Goal: Transaction & Acquisition: Purchase product/service

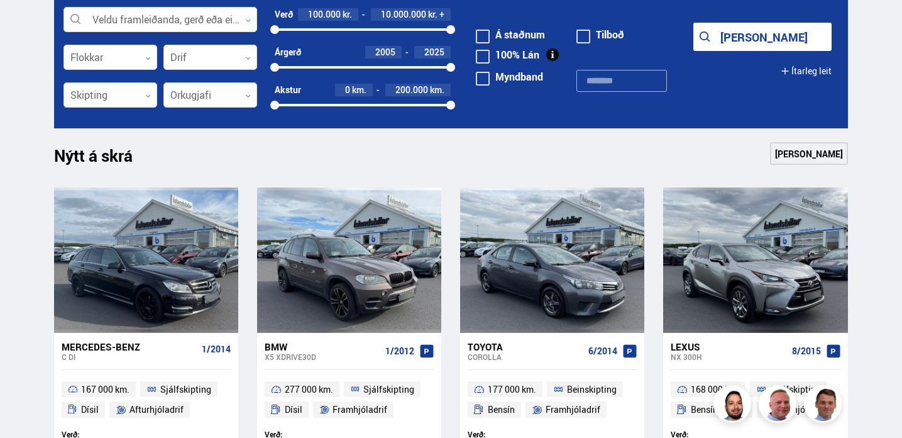
scroll to position [385, 0]
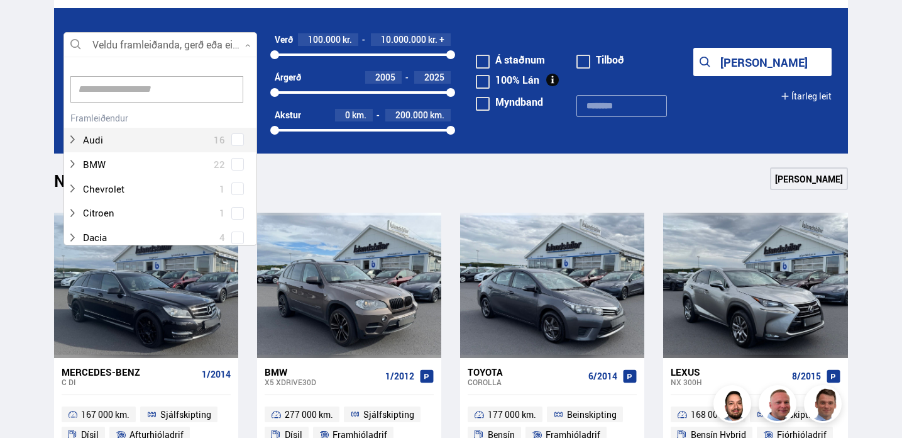
click at [249, 44] on icon at bounding box center [248, 46] width 6 height 6
type input "****"
click at [238, 141] on div "Volvo 14 Volvo EX30 1 Volvo V40 1 Volvo V60 2 Volvo XC40 5 Volvo XC60 4 Volvo X…" at bounding box center [160, 203] width 192 height 189
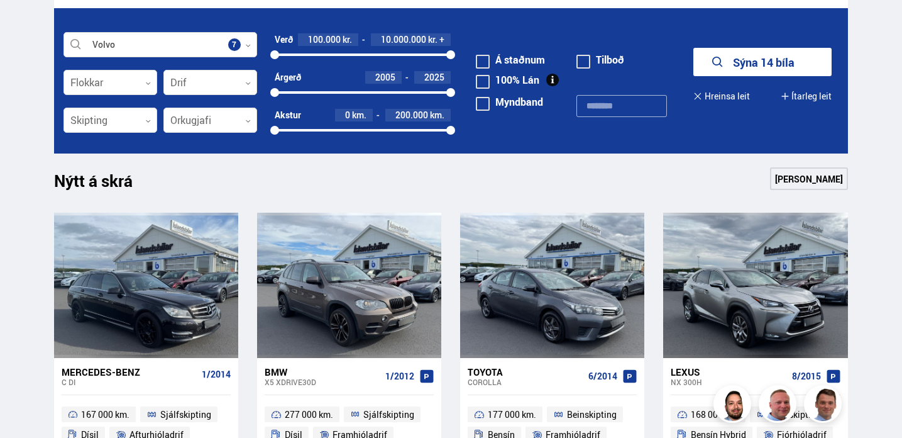
click at [755, 67] on button "Sýna 14 bíla" at bounding box center [763, 62] width 138 height 28
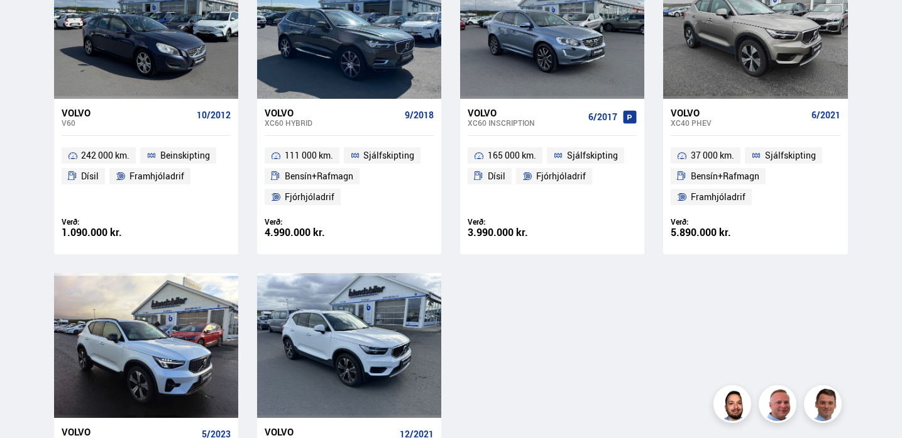
scroll to position [1006, 0]
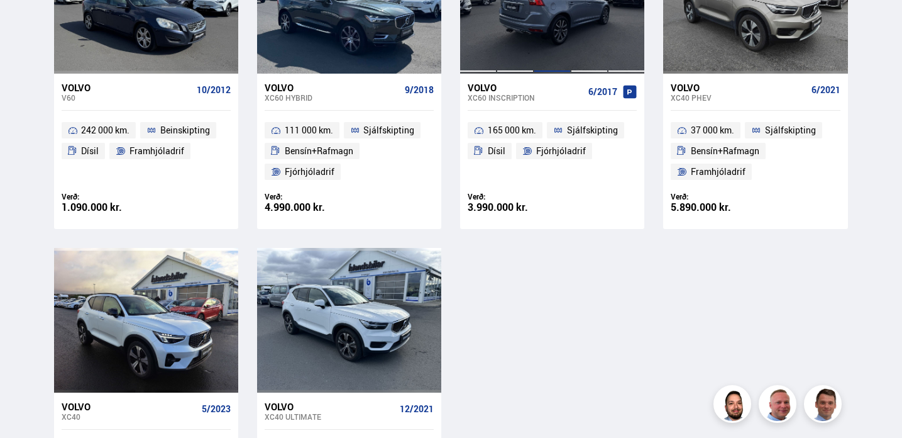
click at [538, 53] on div at bounding box center [552, 1] width 37 height 145
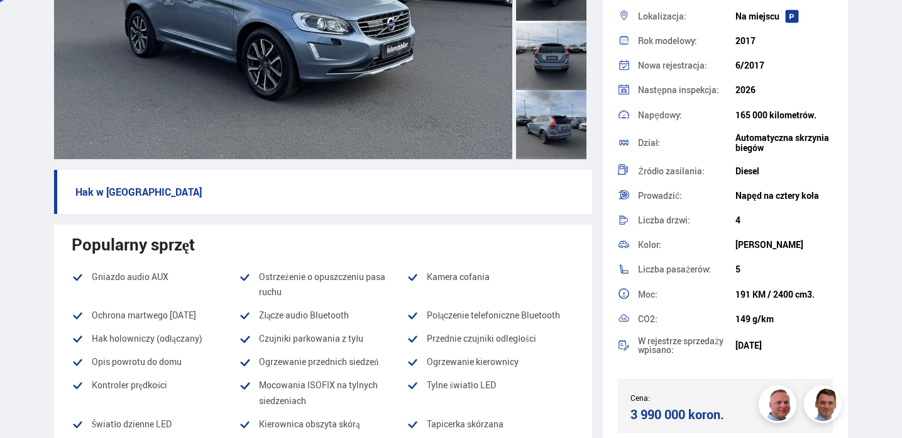
scroll to position [96, 0]
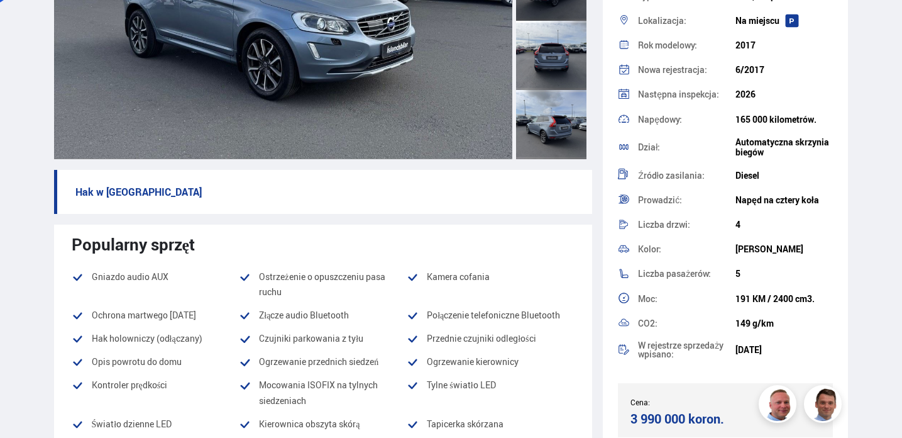
drag, startPoint x: 843, startPoint y: 197, endPoint x: 845, endPoint y: 162, distance: 35.3
click at [845, 162] on div "NAPISY NA Volvo XC60 Numer seryjny: 538089 Typ: SUV, Jeep Lokalizacja: Na miejs…" at bounding box center [725, 219] width 245 height 438
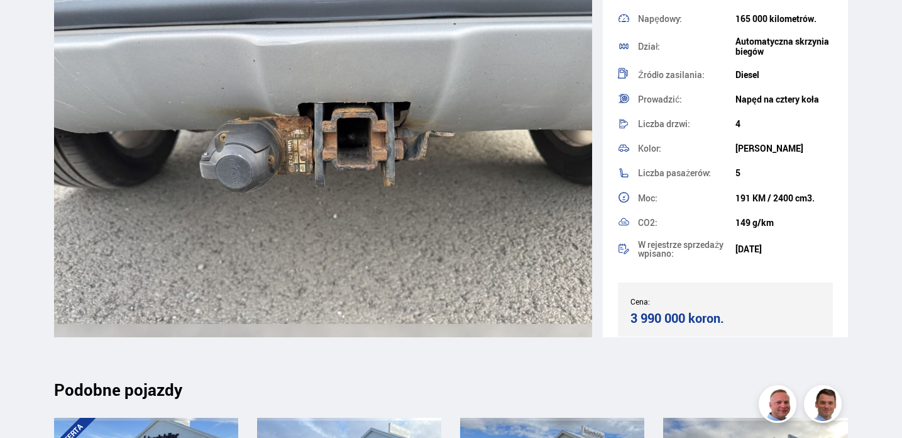
scroll to position [13904, 0]
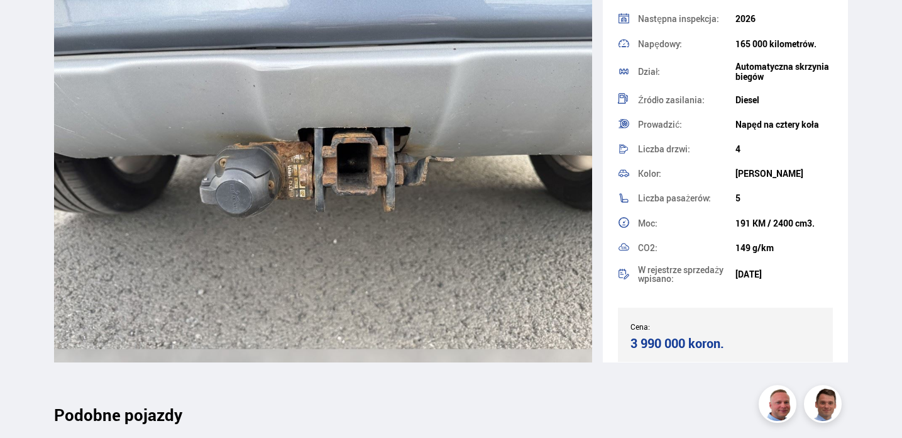
click at [348, 270] on img at bounding box center [323, 146] width 539 height 431
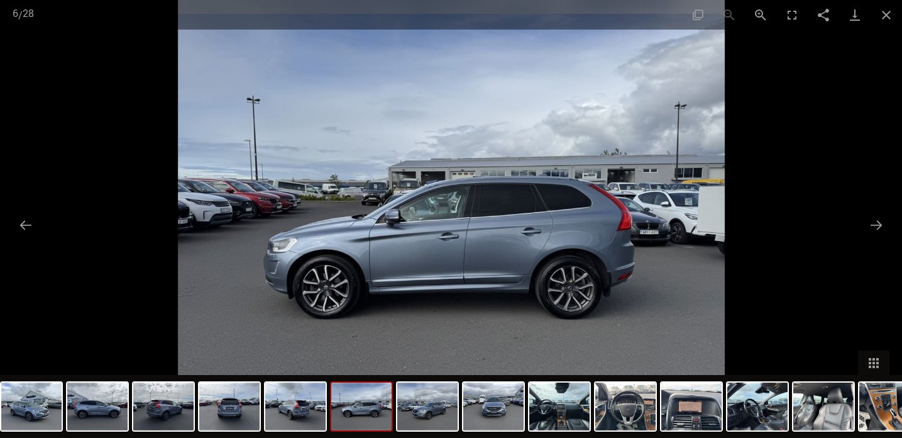
click at [563, 236] on img at bounding box center [451, 219] width 547 height 438
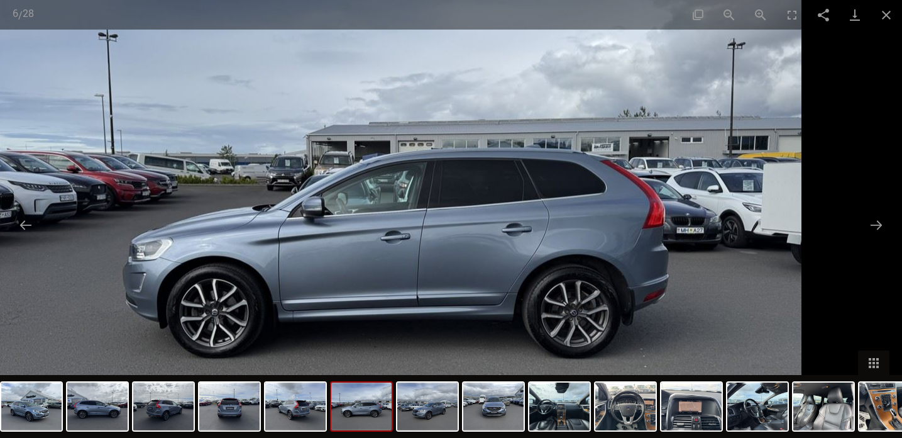
click at [563, 236] on img at bounding box center [399, 211] width 805 height 644
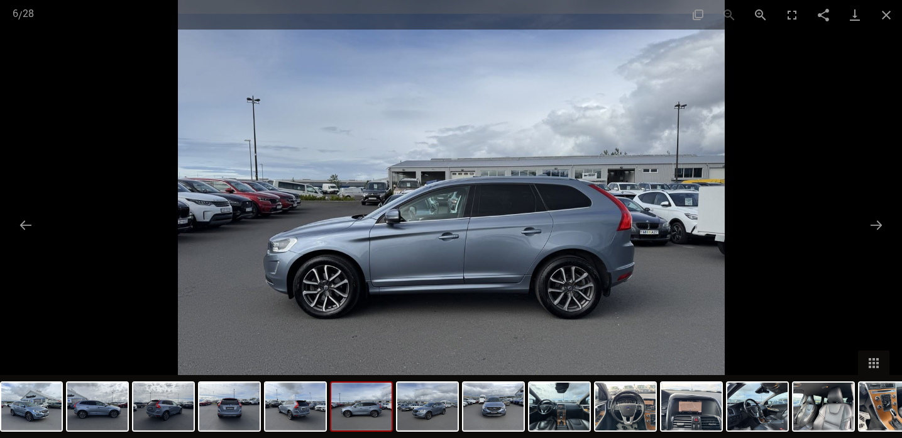
click at [563, 236] on img at bounding box center [451, 219] width 547 height 438
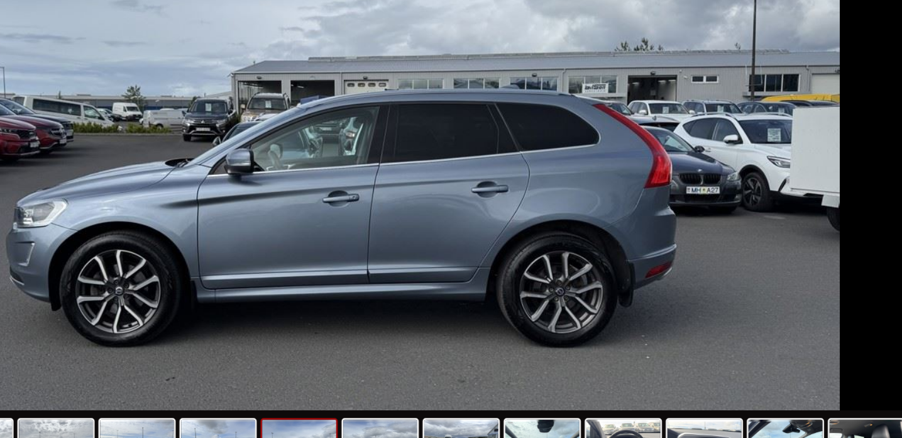
drag, startPoint x: 543, startPoint y: 275, endPoint x: 624, endPoint y: 241, distance: 88.2
click at [624, 241] on img at bounding box center [399, 176] width 805 height 644
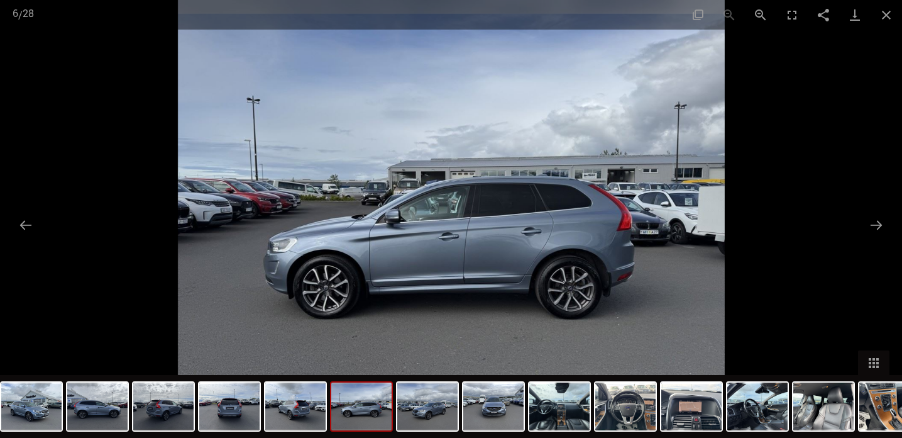
scroll to position [1182, 0]
click at [28, 225] on button "Poprzedni slajd" at bounding box center [26, 225] width 26 height 25
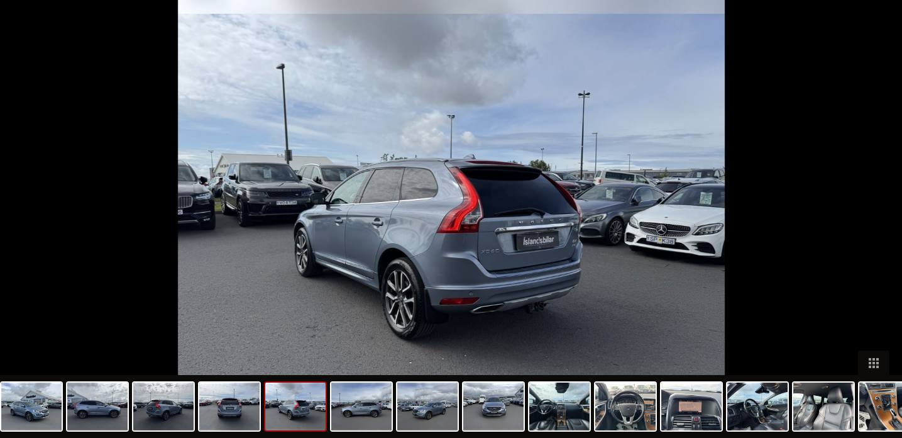
click at [28, 225] on button "Poprzedni slajd" at bounding box center [19, 225] width 26 height 25
